Goal: Task Accomplishment & Management: Complete application form

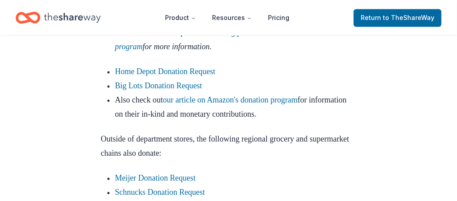
scroll to position [932, 0]
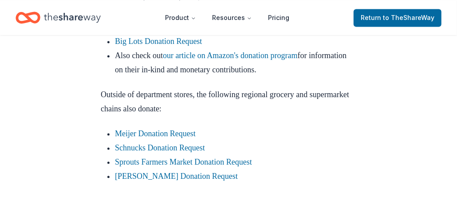
click at [137, 32] on link "Home Depot Donation Request" at bounding box center [165, 27] width 100 height 9
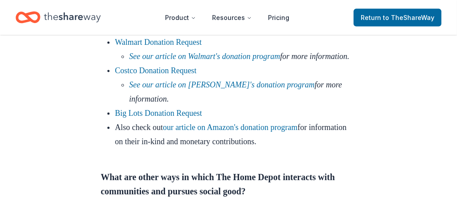
scroll to position [666, 0]
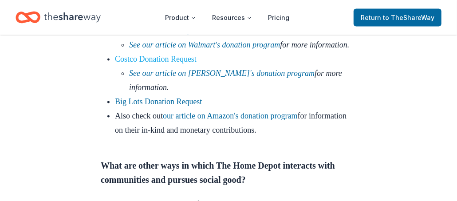
click at [149, 63] on link "Costco Donation Request" at bounding box center [156, 59] width 82 height 9
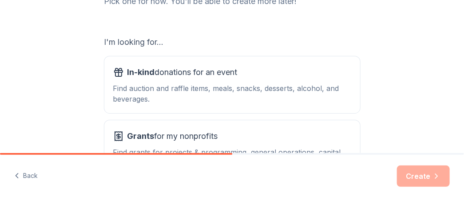
scroll to position [178, 0]
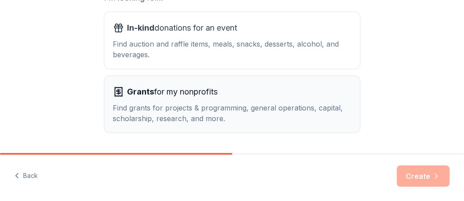
click at [166, 87] on span "Grants for my nonprofits" at bounding box center [172, 92] width 91 height 14
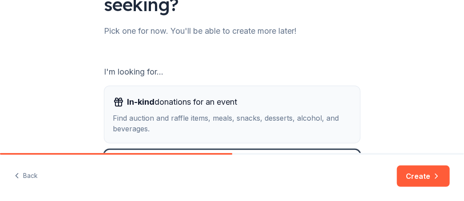
scroll to position [116, 0]
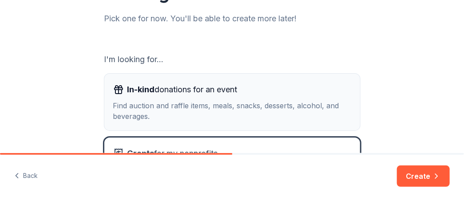
click at [168, 97] on div "In-kind donations for an event Find auction and raffle items, meals, snacks, de…" at bounding box center [232, 102] width 238 height 39
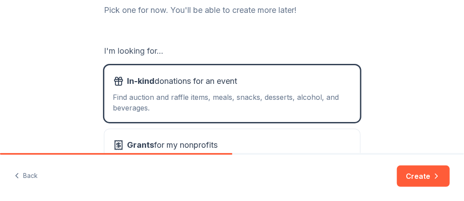
scroll to position [133, 0]
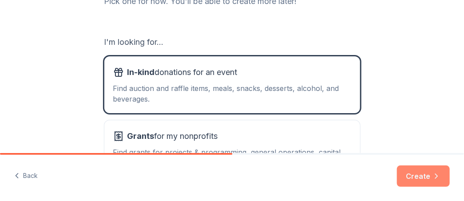
click at [425, 174] on button "Create" at bounding box center [423, 176] width 53 height 21
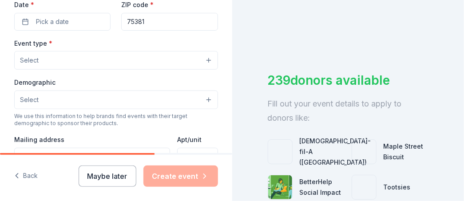
scroll to position [240, 0]
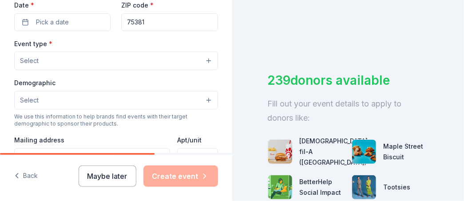
click at [311, 141] on div "Chick-fil-A (Dallas Frankford Road)" at bounding box center [335, 152] width 71 height 32
click at [311, 139] on div "Chick-fil-A (Dallas Frankford Road)" at bounding box center [335, 152] width 71 height 32
